Goal: Transaction & Acquisition: Download file/media

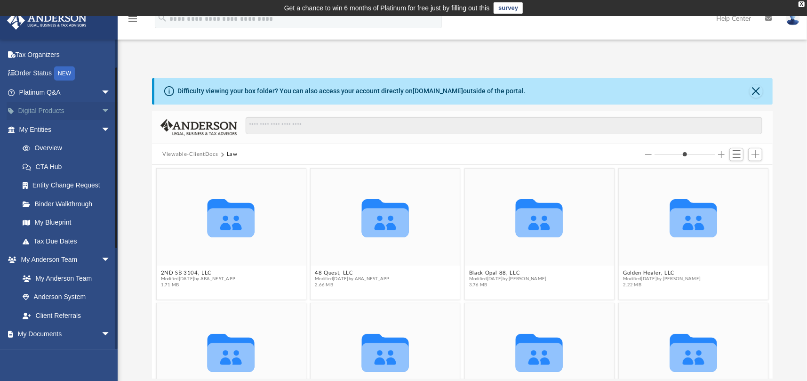
scroll to position [47, 0]
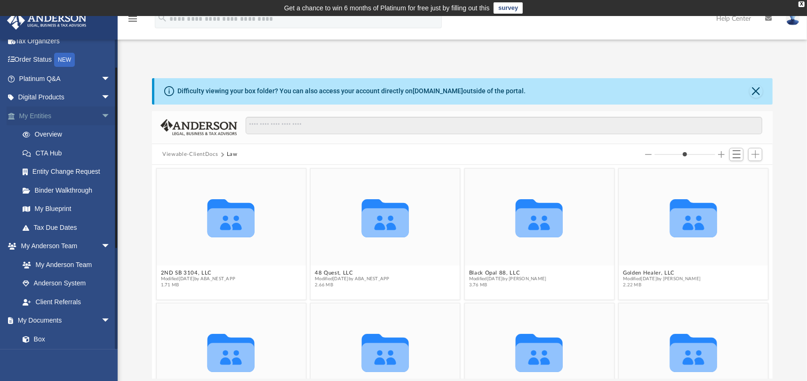
click at [45, 111] on link "My Entities arrow_drop_down" at bounding box center [66, 115] width 118 height 19
click at [101, 112] on span "arrow_drop_down" at bounding box center [110, 115] width 19 height 19
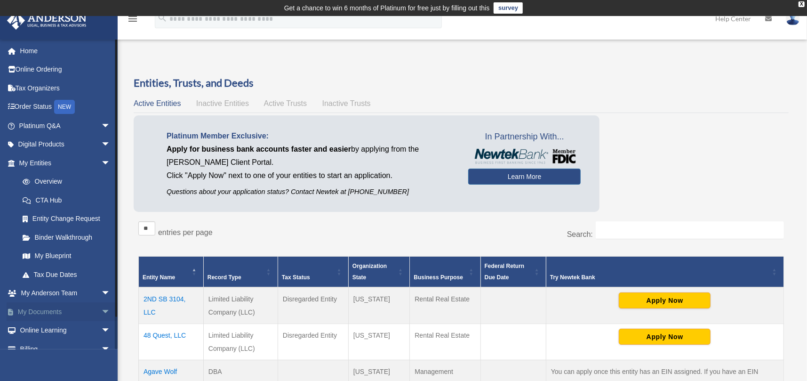
click at [31, 309] on link "My Documents arrow_drop_down" at bounding box center [66, 311] width 118 height 19
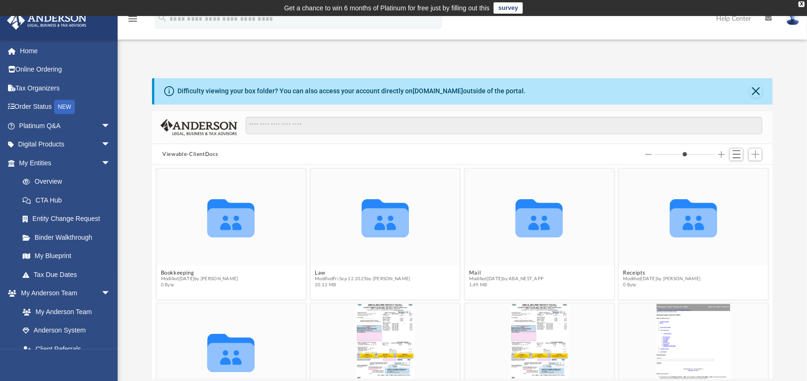
scroll to position [207, 613]
click at [736, 151] on span "Switch to List View" at bounding box center [737, 154] width 8 height 8
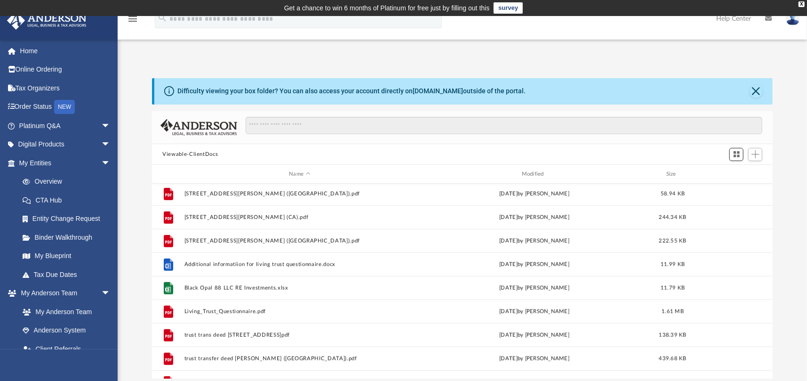
scroll to position [423, 0]
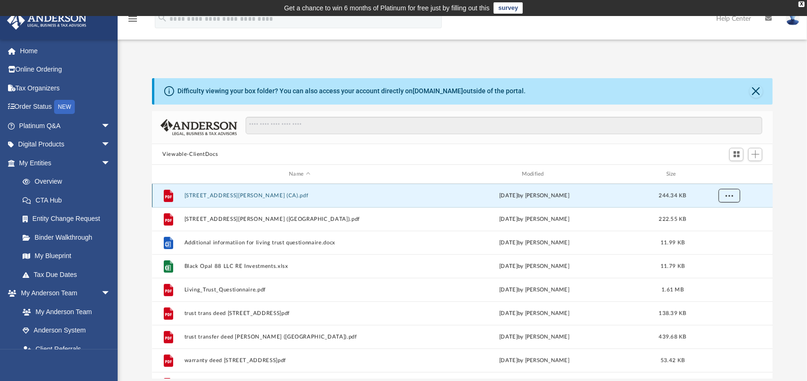
click at [731, 193] on span "More options" at bounding box center [729, 195] width 8 height 5
click at [721, 230] on li "Download" at bounding box center [720, 229] width 27 height 10
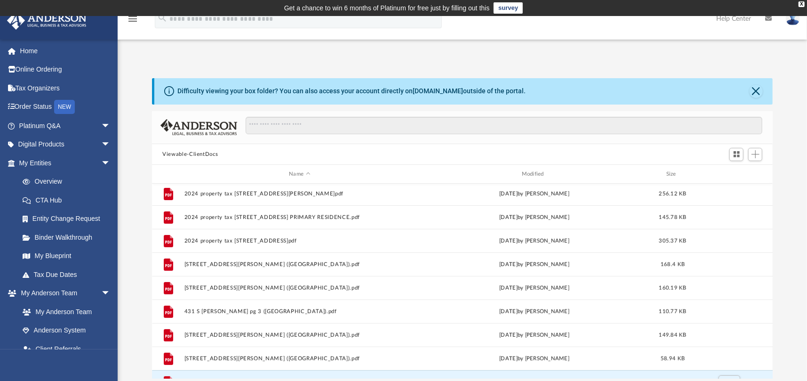
scroll to position [235, 0]
click at [585, 132] on input "Search files and folders" at bounding box center [504, 126] width 517 height 18
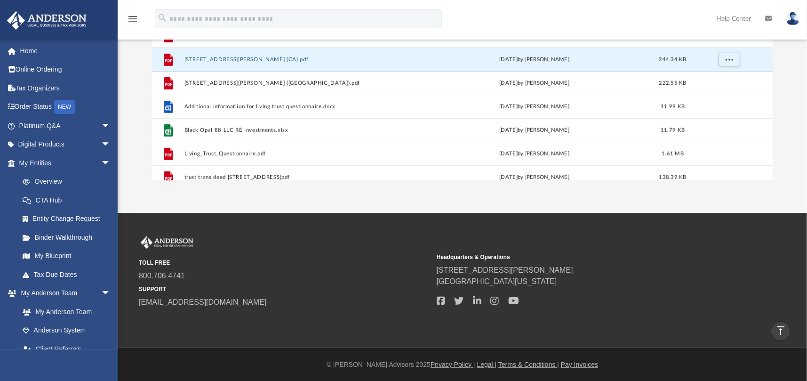
scroll to position [369, 0]
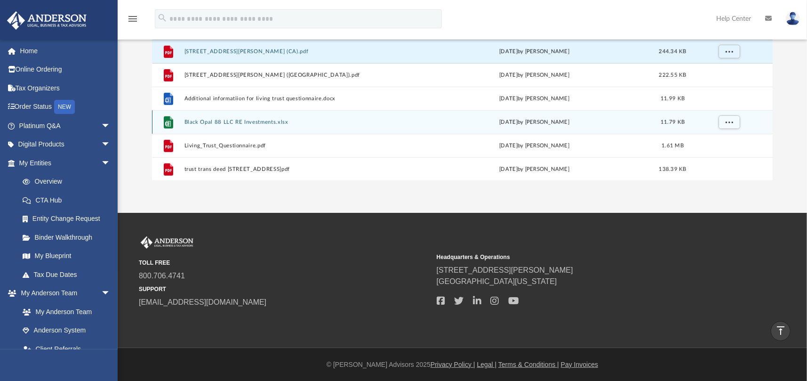
click at [215, 119] on button "Black Opal 88 LLC RE Investments.xlsx" at bounding box center [299, 122] width 231 height 6
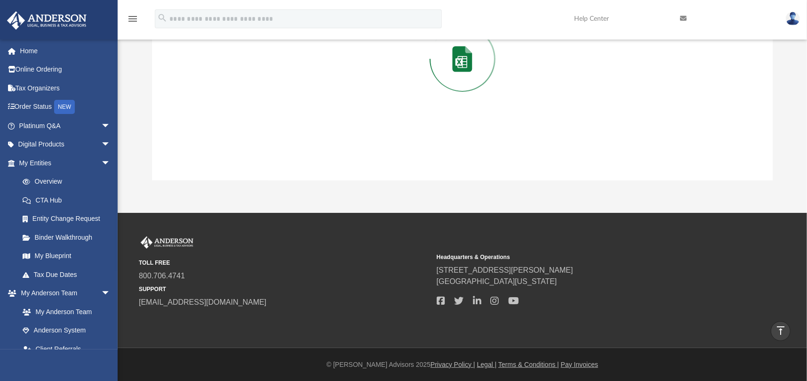
scroll to position [111, 0]
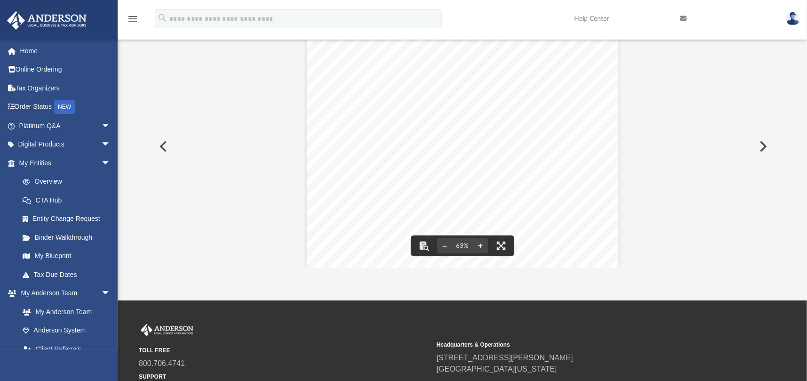
click at [478, 246] on button "File preview" at bounding box center [480, 245] width 15 height 21
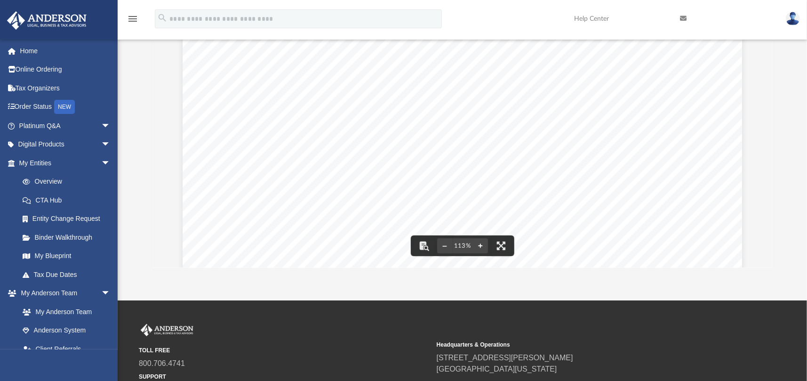
click at [478, 246] on button "File preview" at bounding box center [480, 245] width 15 height 21
